Goal: Task Accomplishment & Management: Use online tool/utility

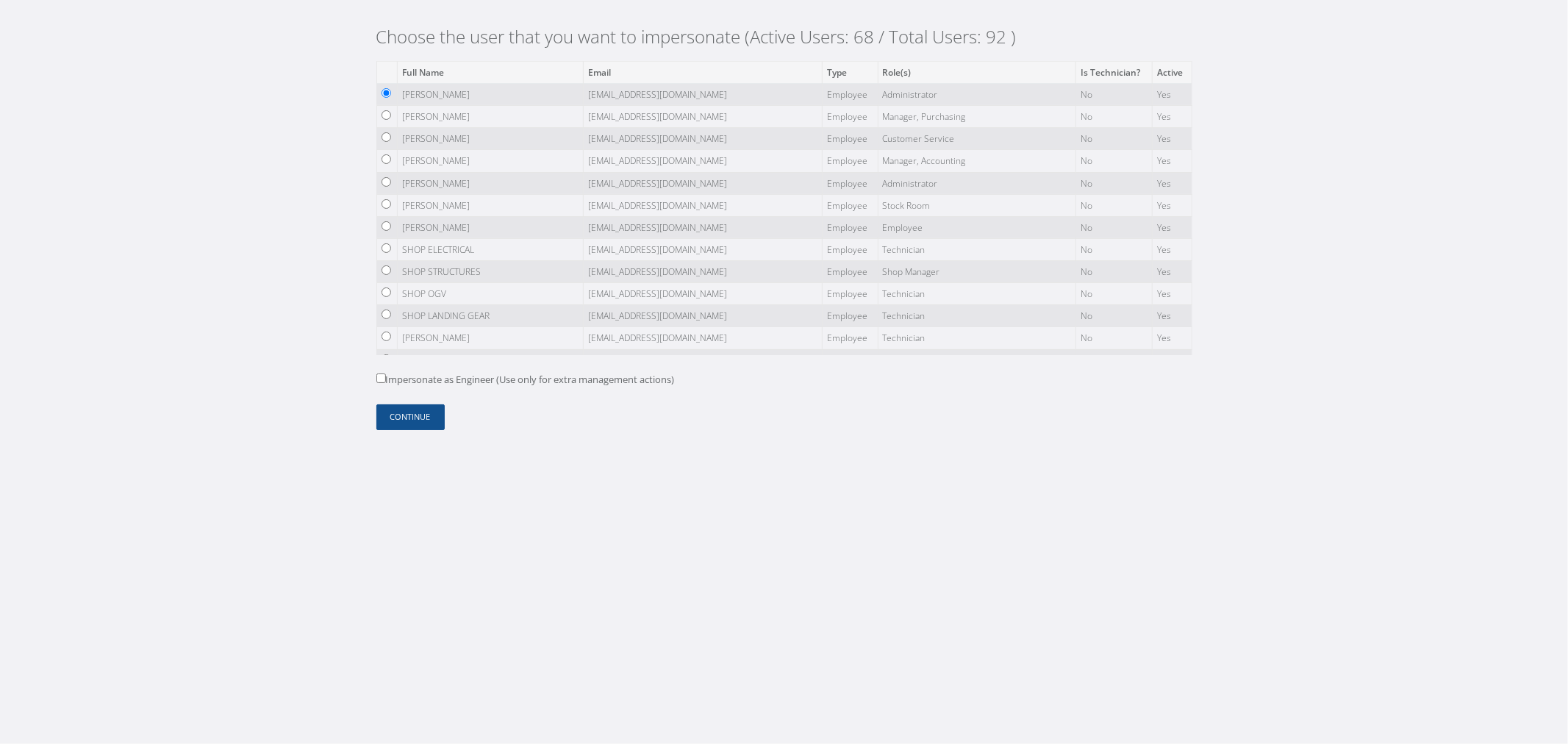
click at [486, 144] on td "[PERSON_NAME]" at bounding box center [491, 138] width 186 height 22
click at [388, 210] on input "radio" at bounding box center [386, 204] width 10 height 10
radio input "true"
click at [445, 429] on form "Full Name Email Type Role(s) Is Technician? Active NESTOR CAMACHO ncamacho@nasm…" at bounding box center [785, 245] width 816 height 369
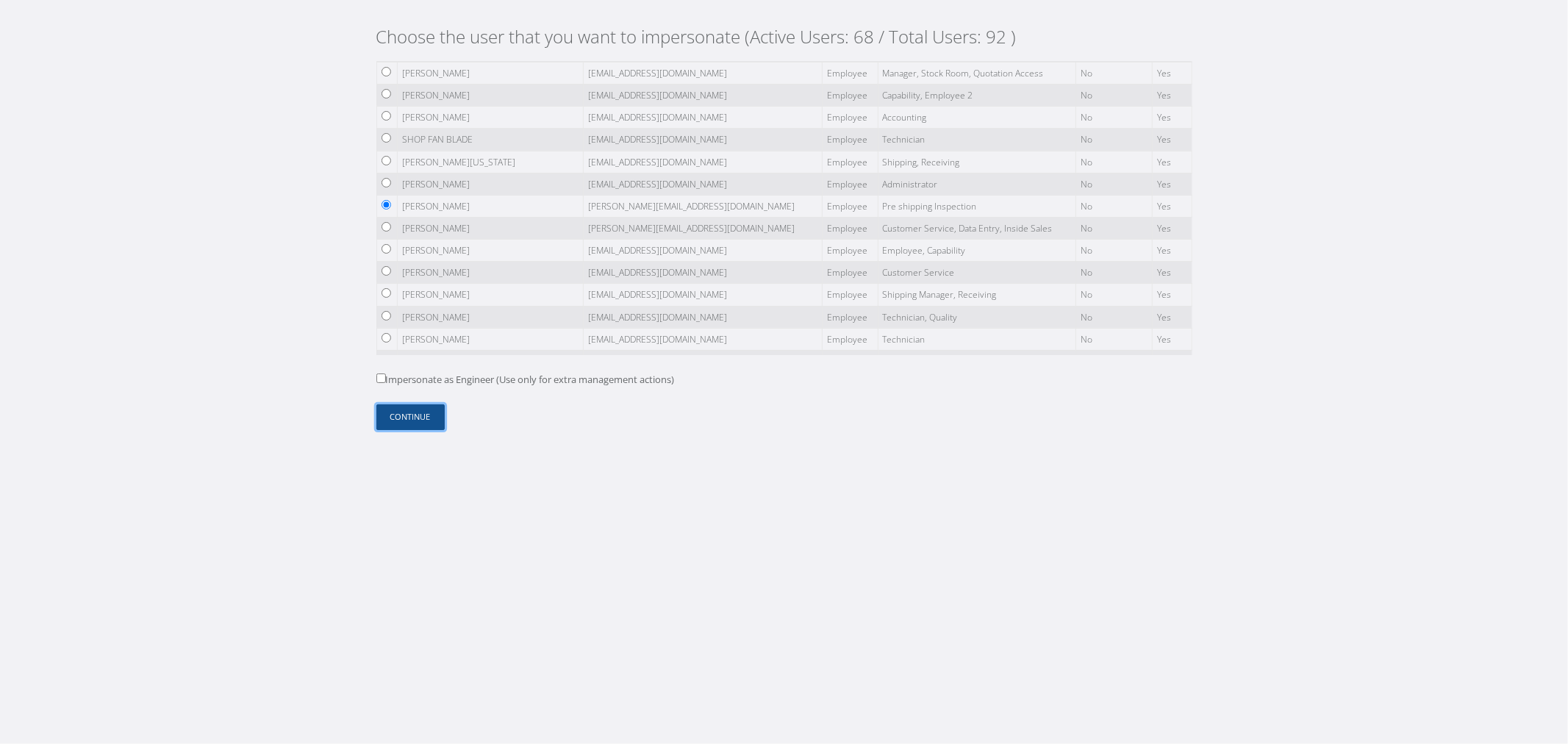
click at [439, 419] on button "Continue" at bounding box center [411, 418] width 69 height 26
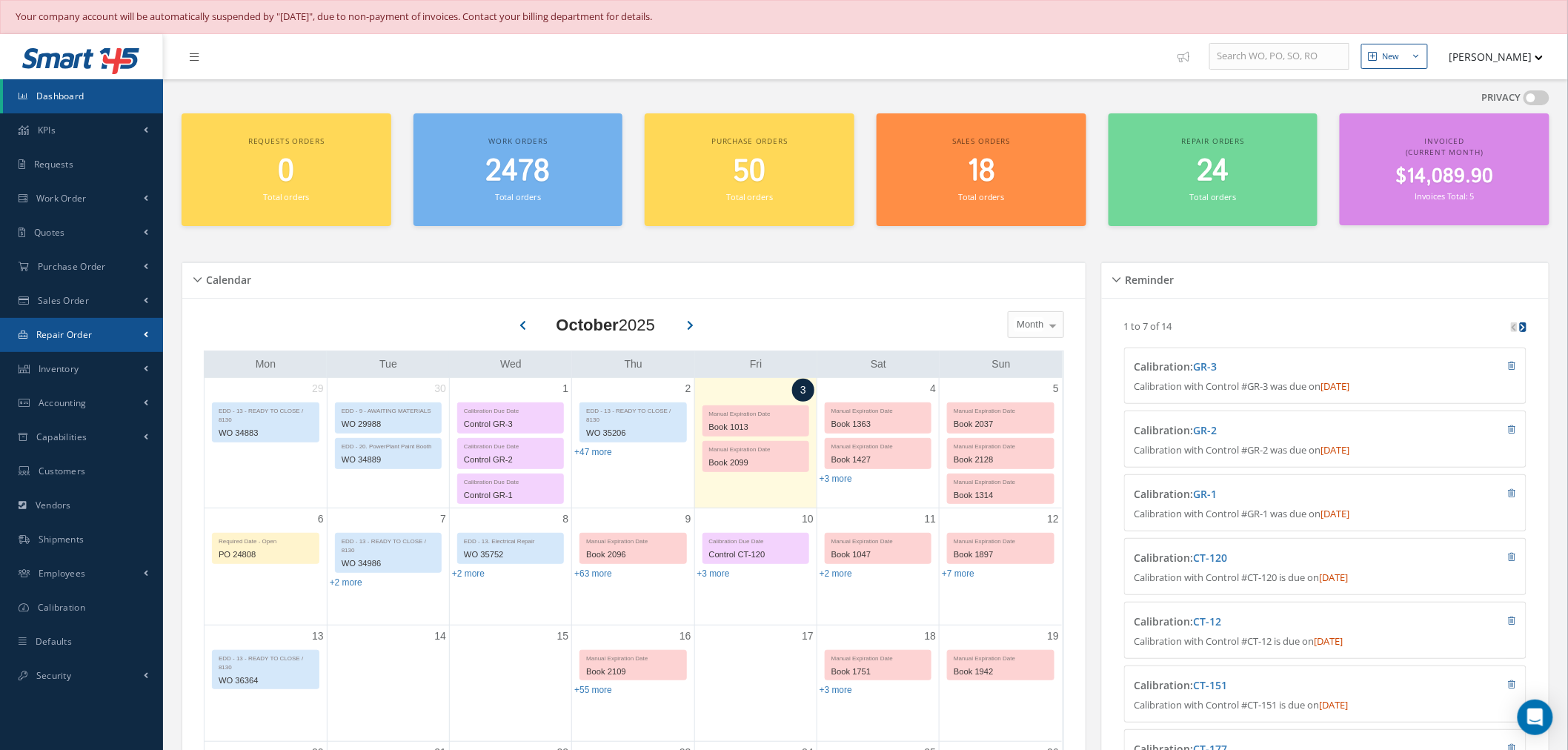
click at [106, 337] on link "Repair Order" at bounding box center [82, 335] width 163 height 34
click at [114, 372] on link "Repair Order" at bounding box center [82, 366] width 160 height 28
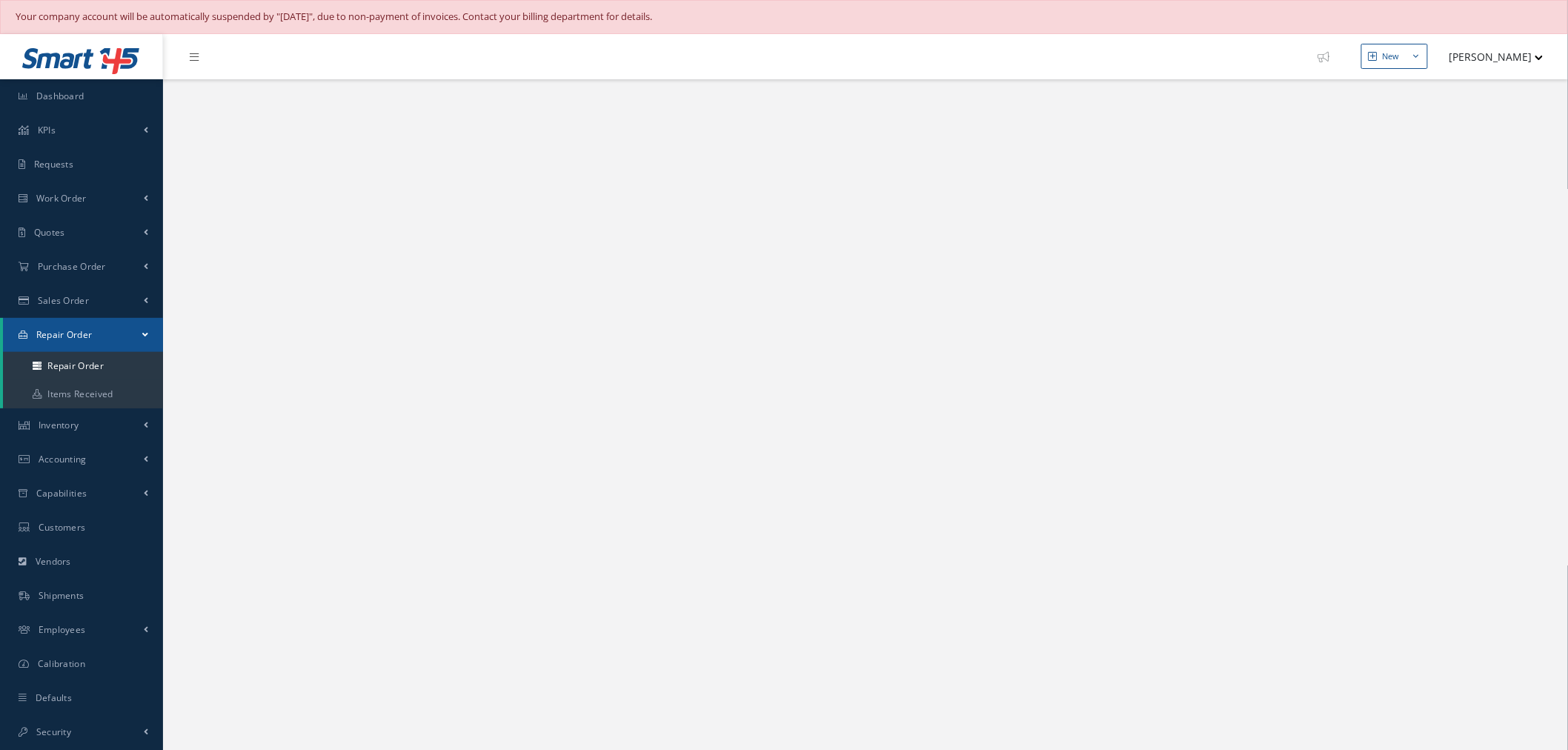
select select "25"
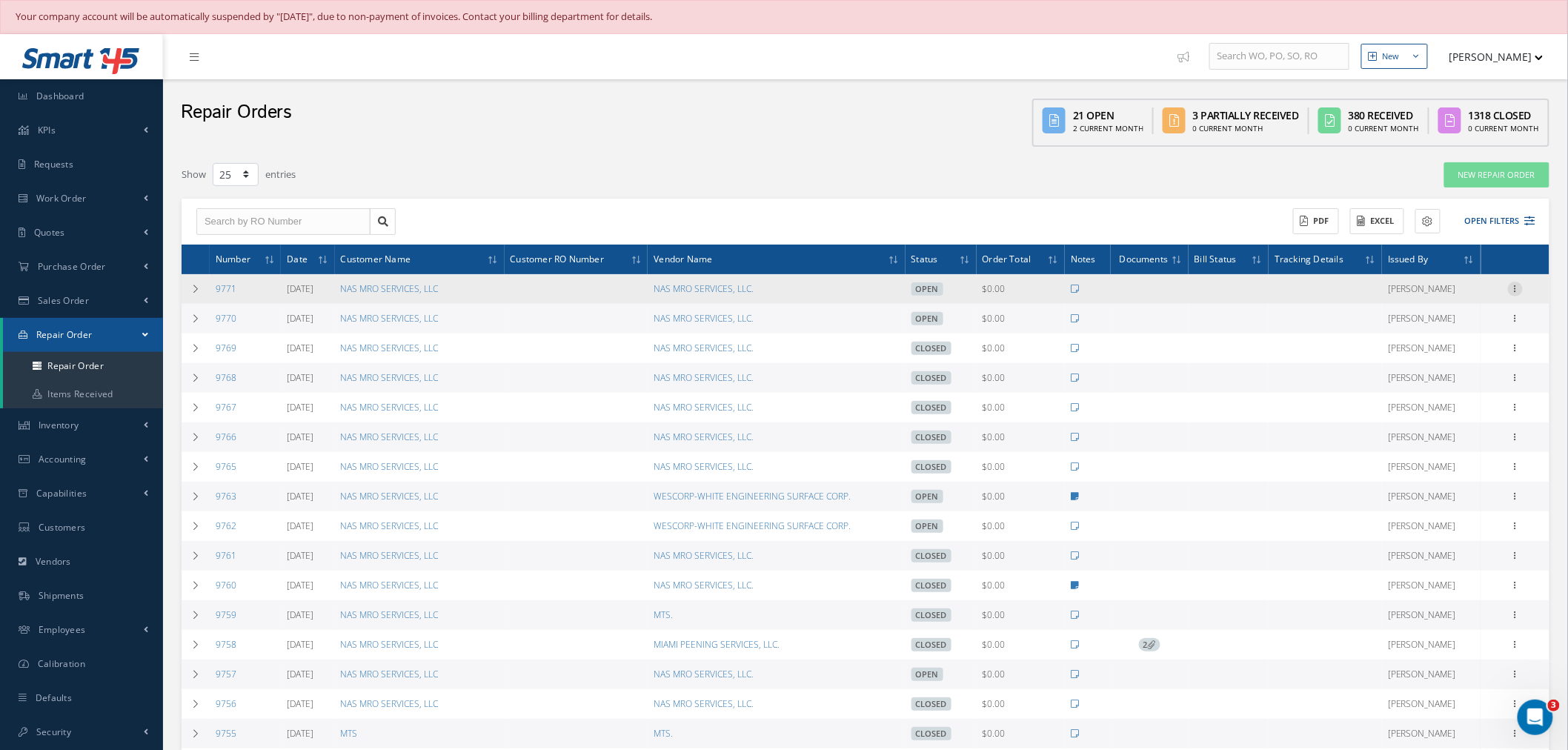
click at [1513, 287] on icon at bounding box center [1515, 288] width 15 height 12
click at [1465, 378] on link "Receive" at bounding box center [1448, 375] width 118 height 19
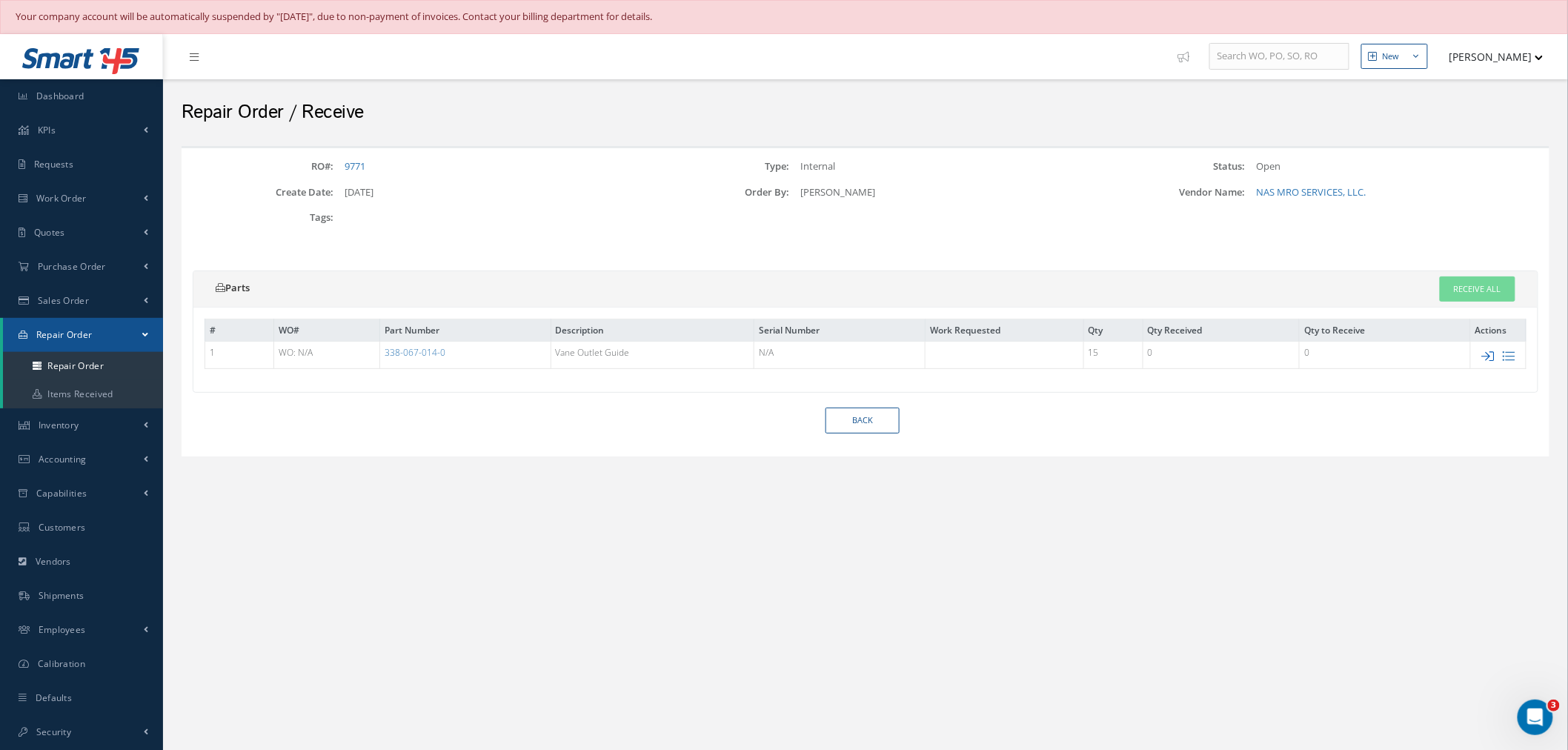
click at [1493, 360] on icon at bounding box center [1488, 356] width 12 height 12
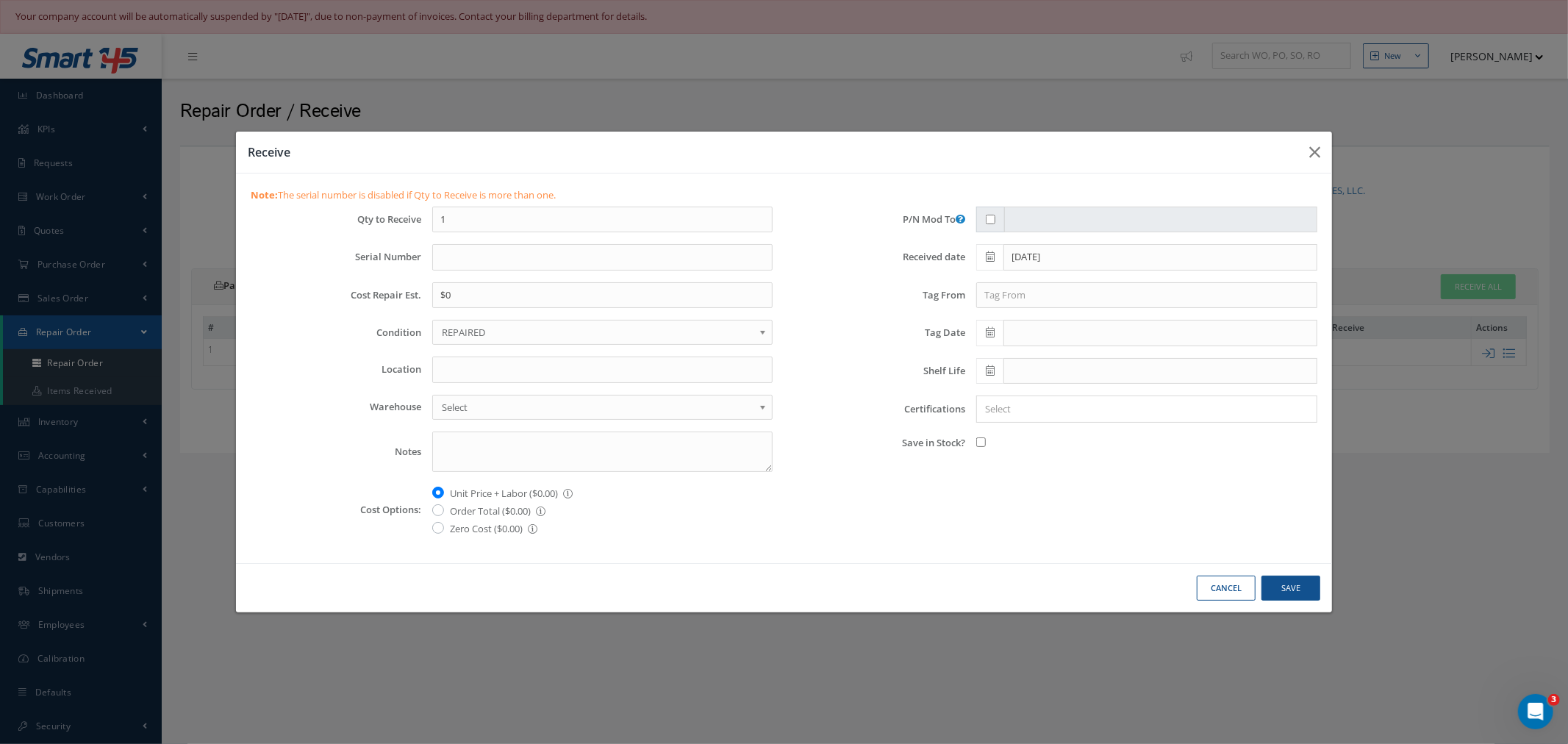
click at [1061, 408] on input "Search for option" at bounding box center [1143, 409] width 330 height 16
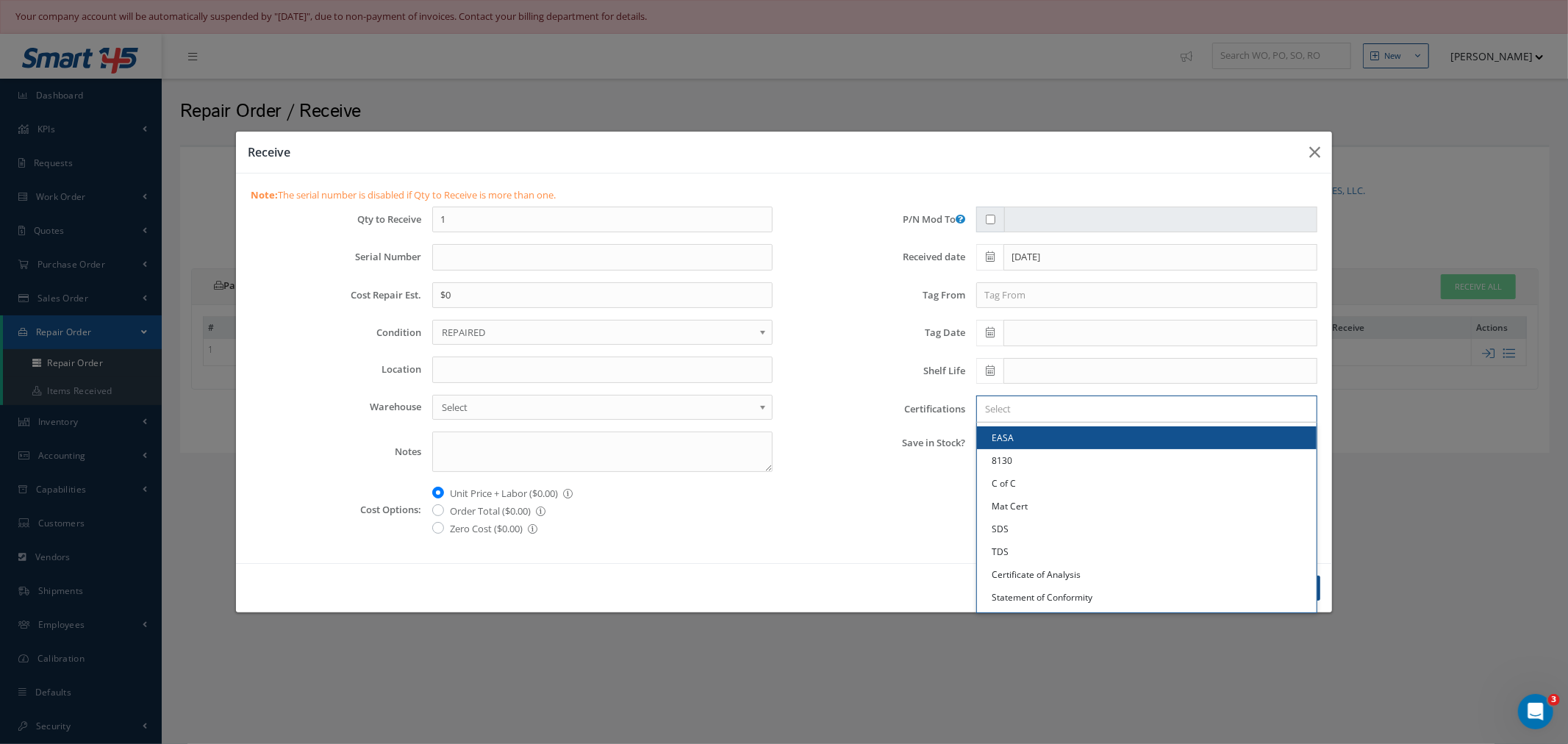
click at [859, 312] on div "P/N Mod To Received date 10/03/2025 Tag From Tag Date Shelf Life Certifications…" at bounding box center [1057, 377] width 545 height 342
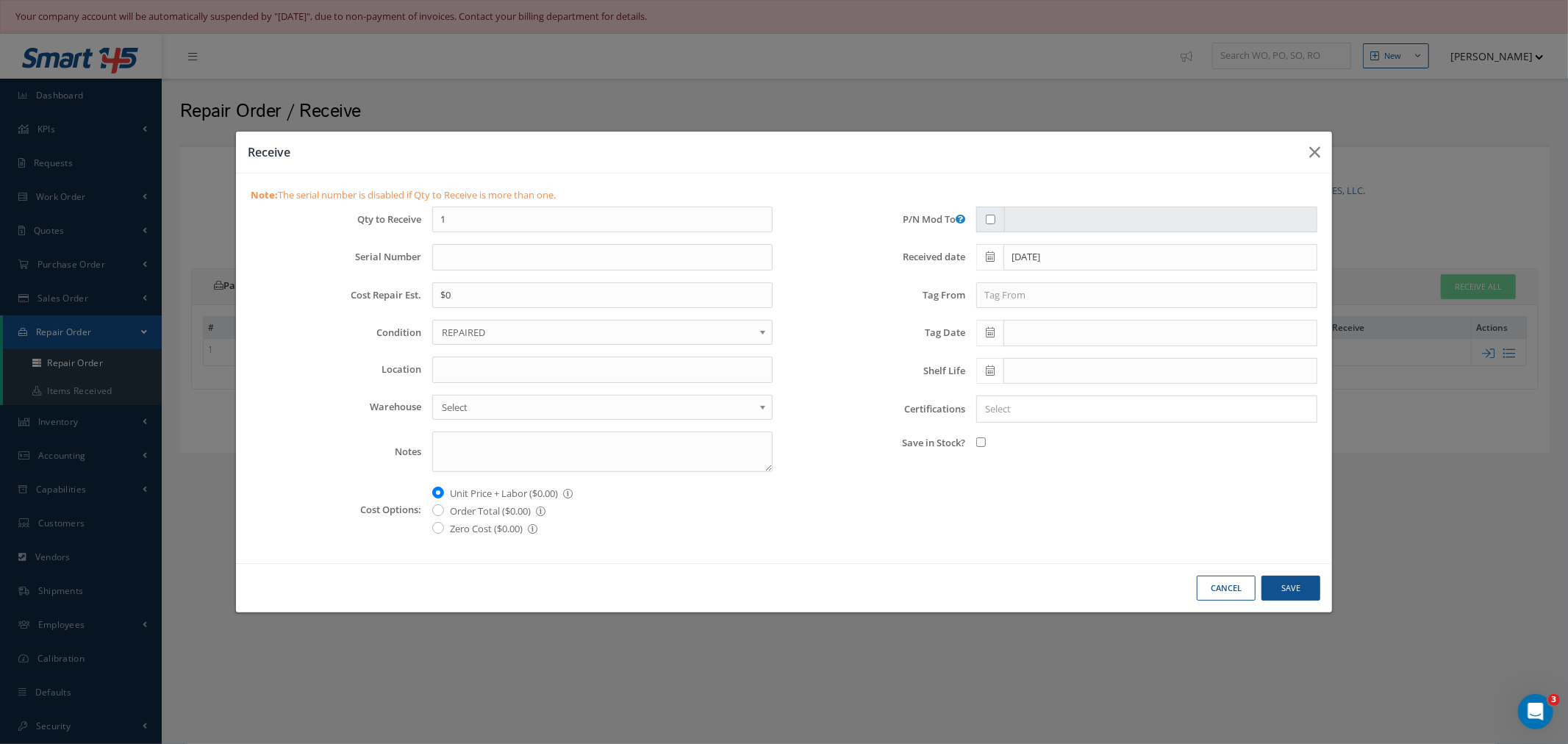
click at [1109, 421] on div "× Loading..." at bounding box center [1147, 409] width 341 height 27
click at [1112, 419] on div "× Loading..." at bounding box center [1147, 409] width 341 height 27
click at [1116, 412] on input "Search for option" at bounding box center [1143, 409] width 330 height 16
click at [1421, 69] on div "Receive Note: The serial number is disabled if Qty to Receive is more than one.…" at bounding box center [784, 372] width 1568 height 744
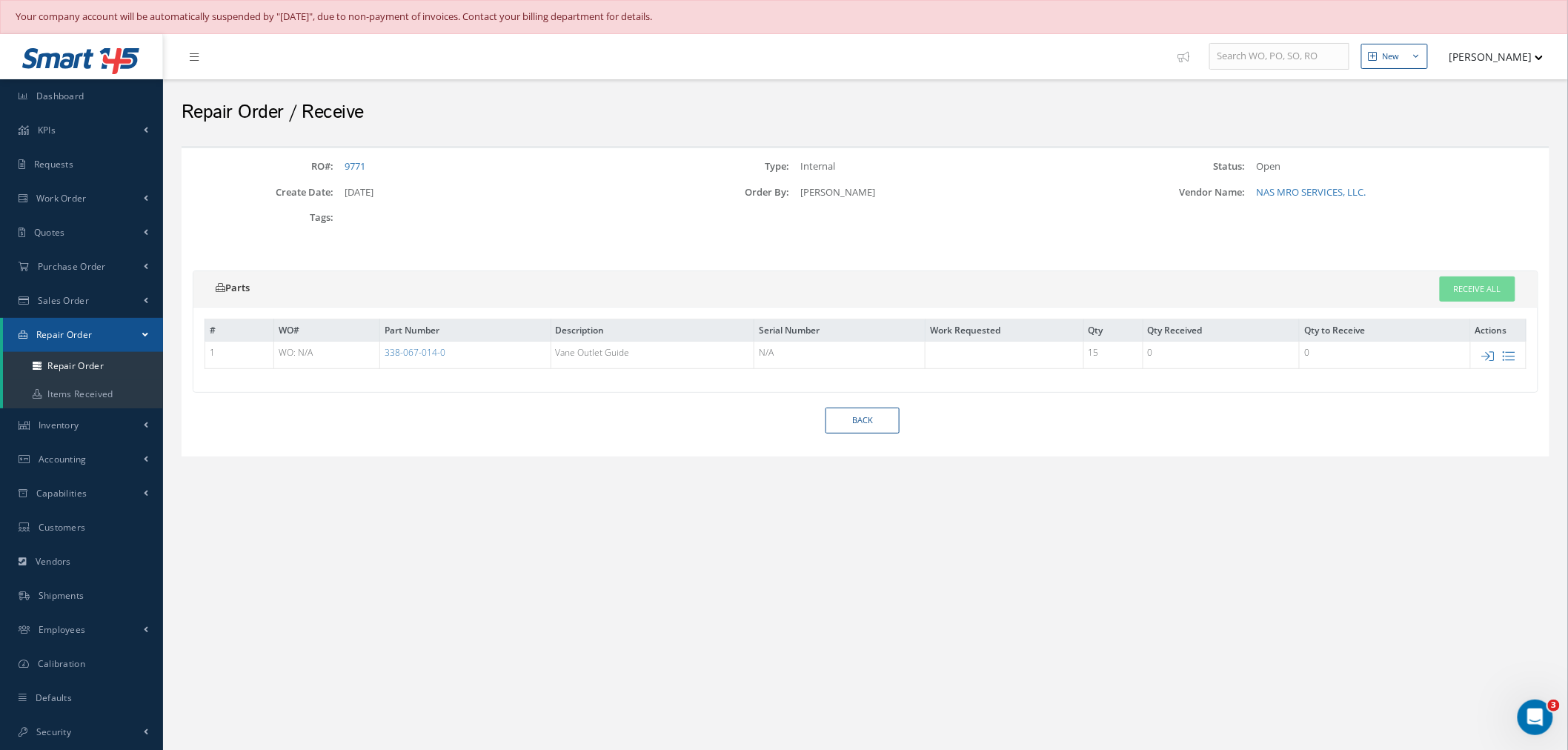
click at [1543, 46] on button "[PERSON_NAME]" at bounding box center [1489, 56] width 108 height 29
click at [1509, 160] on link "Impersonate User" at bounding box center [1484, 159] width 118 height 25
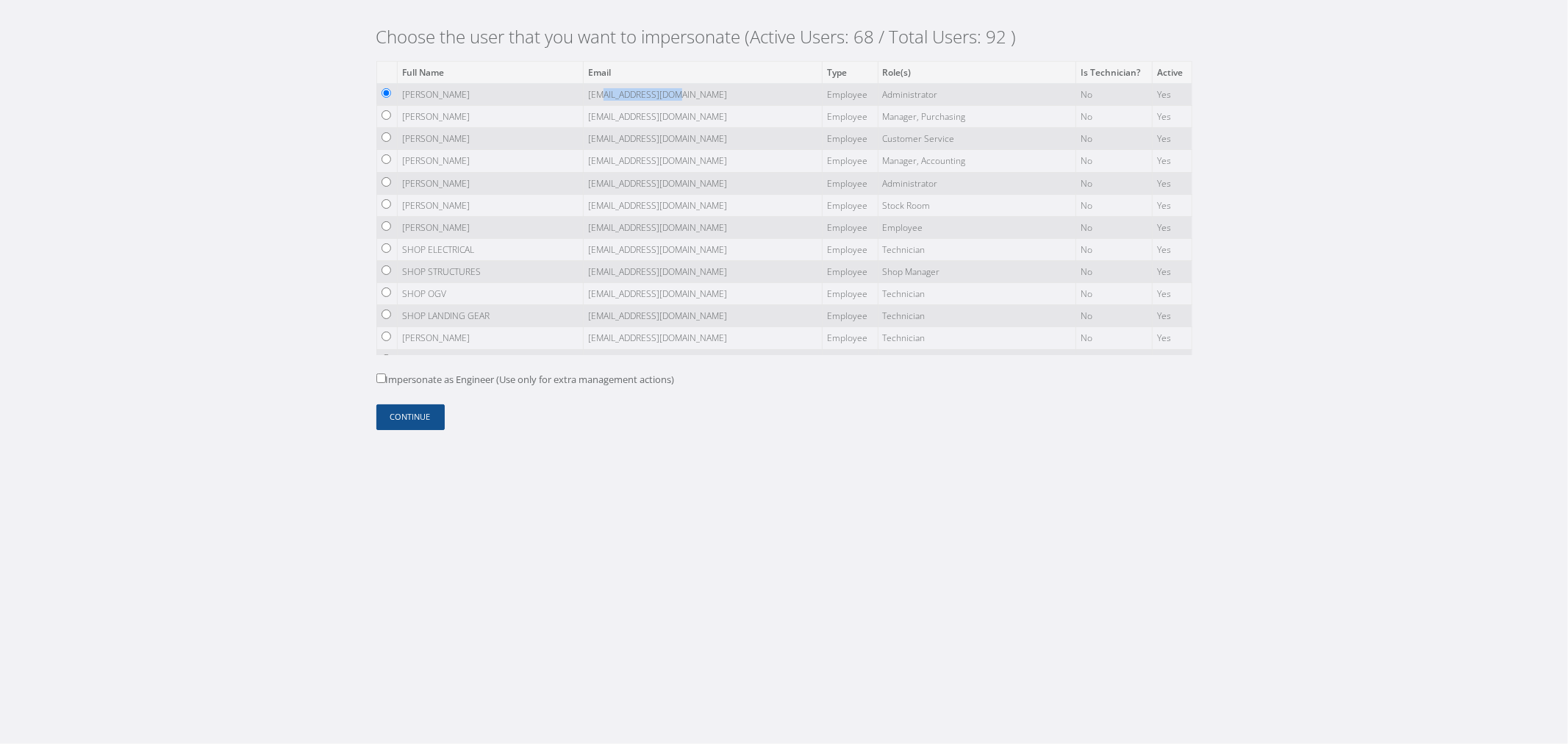
drag, startPoint x: 678, startPoint y: 94, endPoint x: 553, endPoint y: 94, distance: 125.0
click at [584, 94] on td "[EMAIL_ADDRESS][DOMAIN_NAME]" at bounding box center [703, 93] width 239 height 22
click at [584, 178] on td "[EMAIL_ADDRESS][DOMAIN_NAME]" at bounding box center [703, 183] width 239 height 22
drag, startPoint x: 633, startPoint y: 206, endPoint x: 540, endPoint y: 202, distance: 93.1
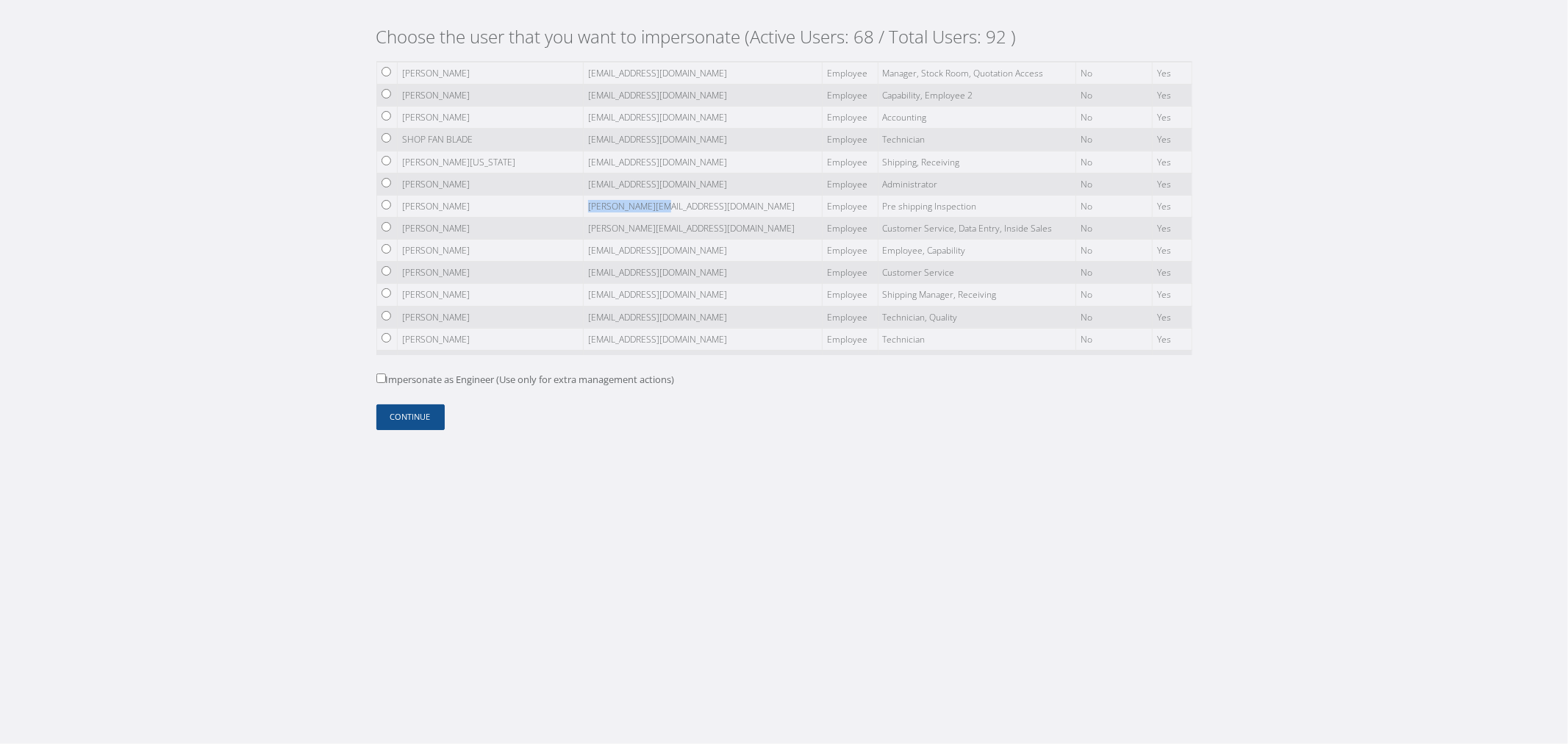
click at [584, 202] on td "[PERSON_NAME][EMAIL_ADDRESS][DOMAIN_NAME]" at bounding box center [703, 205] width 239 height 22
copy td "[PERSON_NAME][EMAIL_ADDRESS][DOMAIN_NAME]"
drag, startPoint x: 638, startPoint y: 184, endPoint x: 516, endPoint y: 180, distance: 122.1
click at [516, 182] on tr "[PERSON_NAME] [PERSON_NAME][EMAIL_ADDRESS][DOMAIN_NAME] Employee Administrator …" at bounding box center [784, 183] width 815 height 22
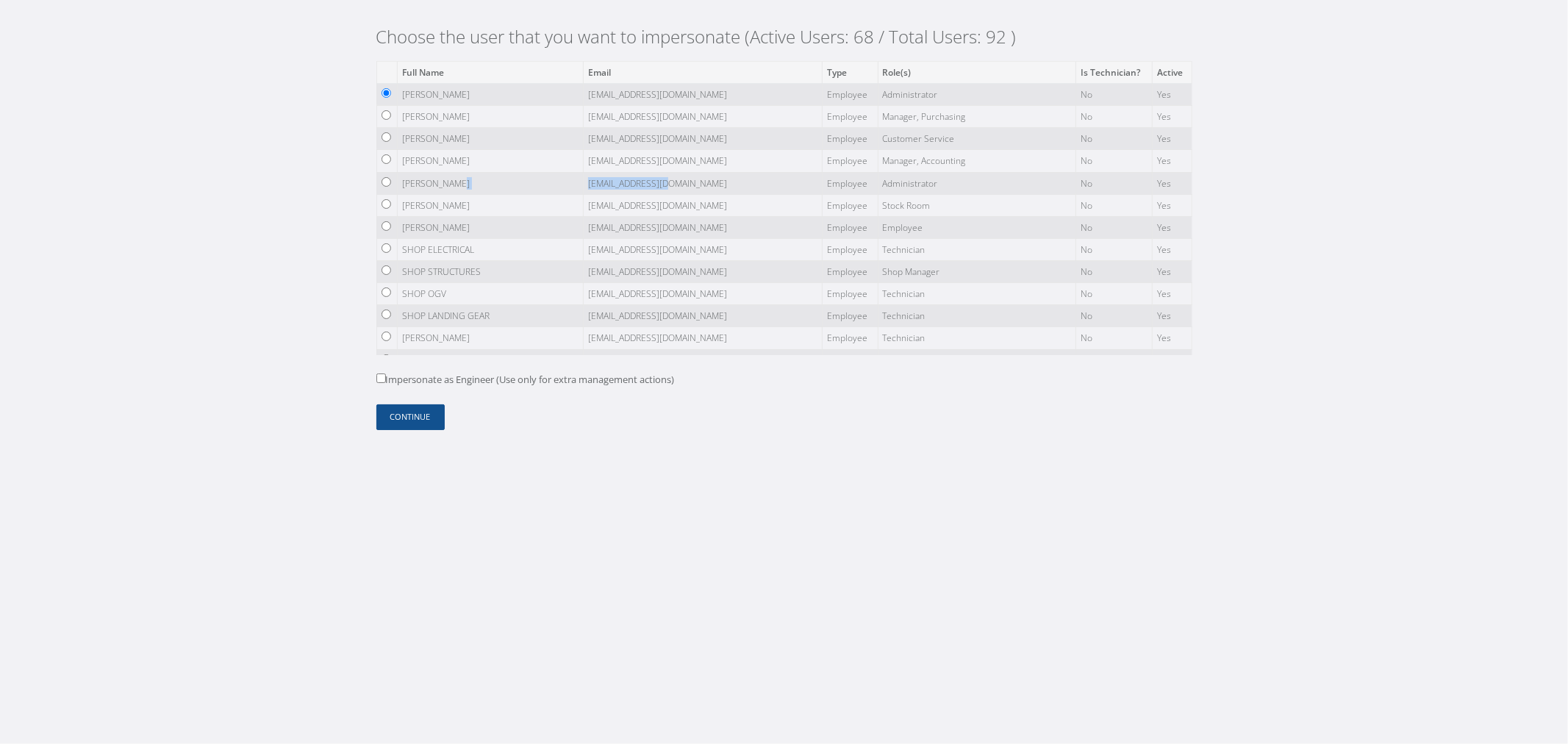
copy tr "[EMAIL_ADDRESS][DOMAIN_NAME]"
click at [823, 188] on td "Employee" at bounding box center [850, 183] width 55 height 22
drag, startPoint x: 621, startPoint y: 94, endPoint x: 524, endPoint y: 100, distance: 97.2
click at [524, 100] on tr "[PERSON_NAME] [EMAIL_ADDRESS][DOMAIN_NAME] Employee Administrator No Yes" at bounding box center [784, 93] width 815 height 22
copy tr "[EMAIL_ADDRESS][DOMAIN_NAME]"
